Goal: Subscribe to service/newsletter

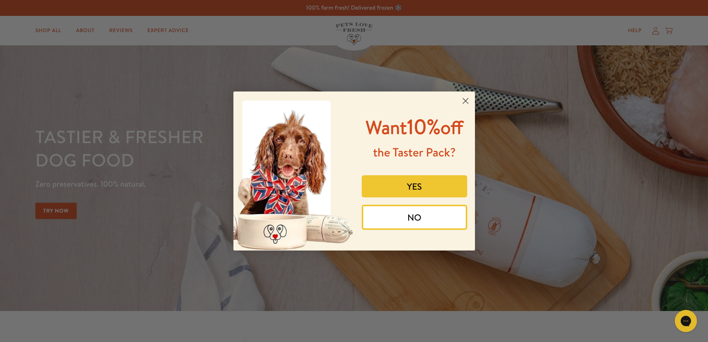
click at [418, 197] on button "YES" at bounding box center [414, 186] width 105 height 22
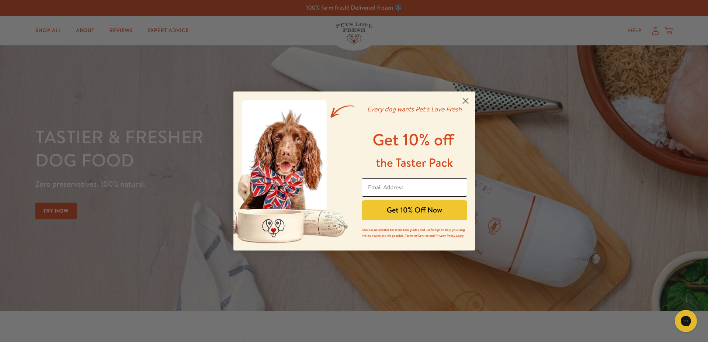
click at [395, 189] on input "Email Address" at bounding box center [414, 187] width 105 height 18
type input "[EMAIL_ADDRESS][DOMAIN_NAME]"
click at [392, 213] on button "Get 10% Off Now" at bounding box center [414, 210] width 105 height 20
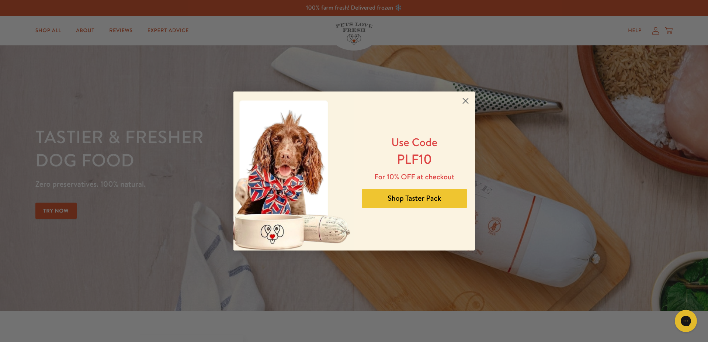
click at [464, 99] on icon "Close dialog" at bounding box center [464, 100] width 5 height 5
